Goal: Information Seeking & Learning: Learn about a topic

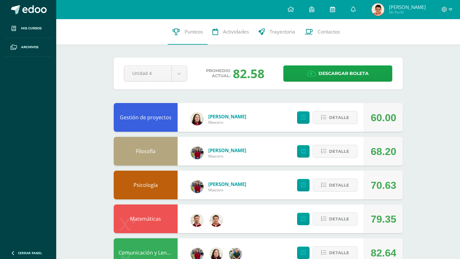
click at [336, 14] on link at bounding box center [332, 9] width 20 height 19
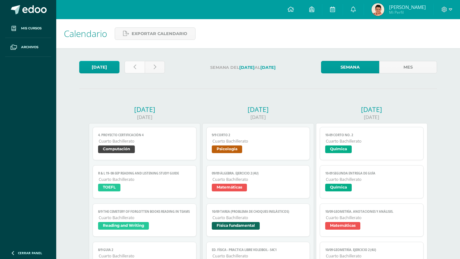
click at [126, 62] on link at bounding box center [135, 67] width 20 height 12
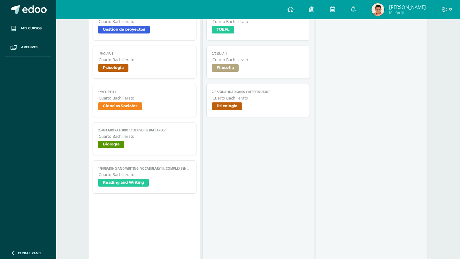
scroll to position [257, 0]
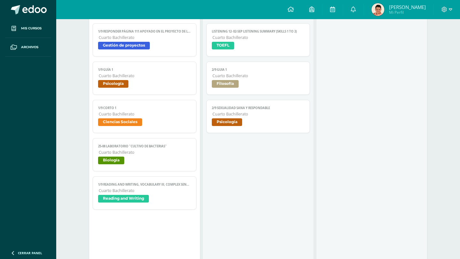
click at [126, 204] on span "Reading and Writing" at bounding box center [144, 199] width 93 height 9
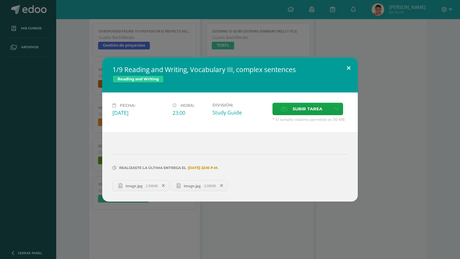
click at [347, 68] on button at bounding box center [348, 68] width 18 height 22
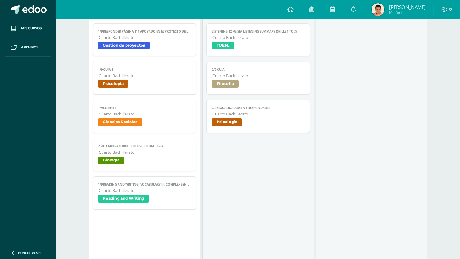
click at [154, 151] on span "Cuarto Bachillerato" at bounding box center [145, 152] width 92 height 5
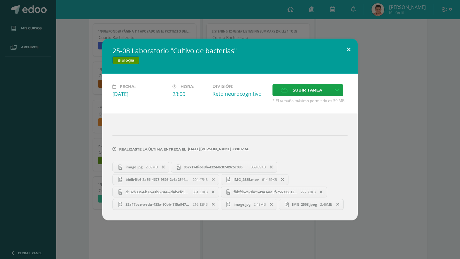
click at [347, 56] on button at bounding box center [348, 50] width 18 height 22
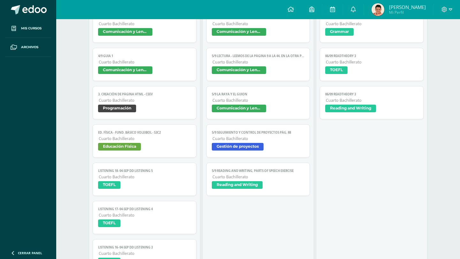
scroll to position [606, 0]
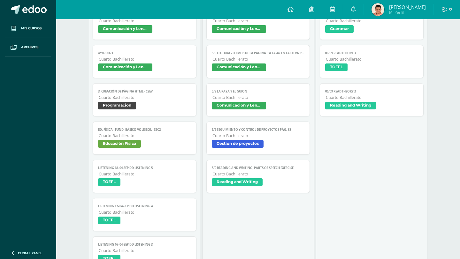
click at [265, 171] on link "5/9 Reading and Writing, parts of speech exercise Cuarto Bachillerato Reading a…" at bounding box center [258, 176] width 104 height 33
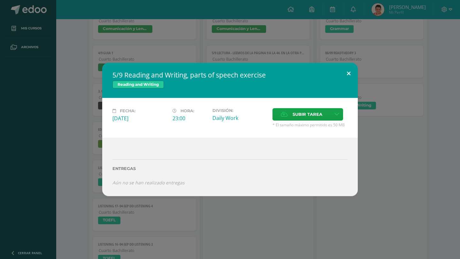
click at [348, 72] on button at bounding box center [348, 74] width 18 height 22
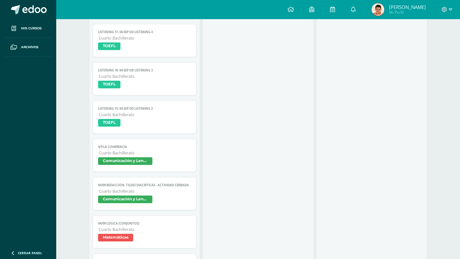
scroll to position [783, 0]
